Goal: Find specific page/section

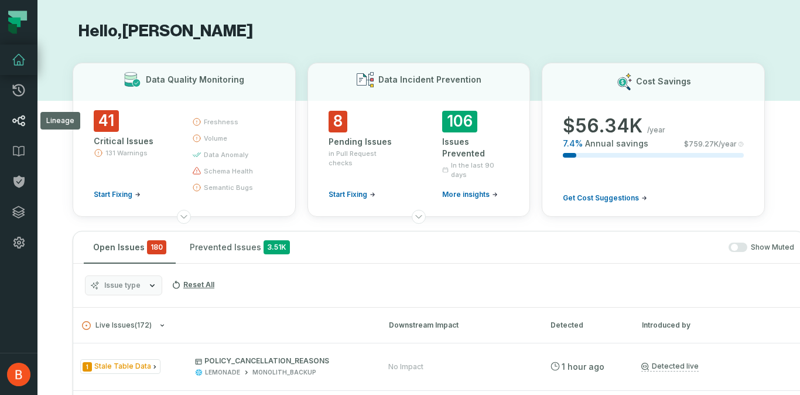
click at [18, 127] on icon at bounding box center [19, 121] width 14 height 14
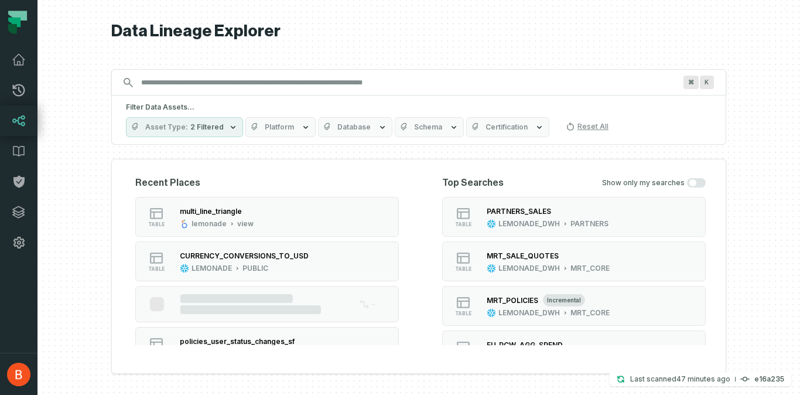
click at [317, 85] on input "Discovery Provider cmdk menu" at bounding box center [408, 82] width 548 height 19
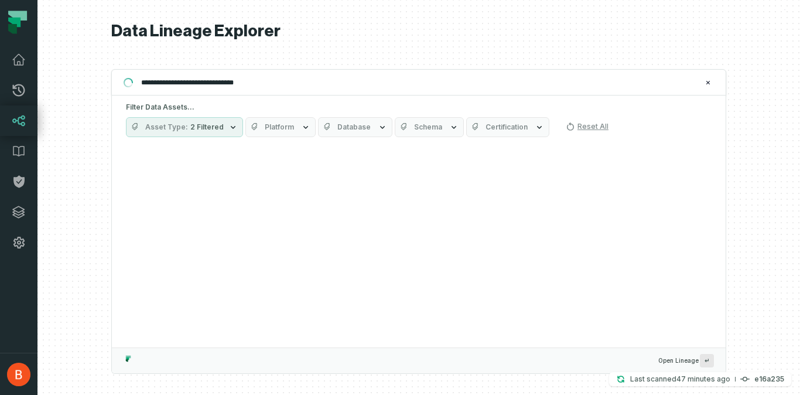
type input "**********"
